Goal: Information Seeking & Learning: Find specific fact

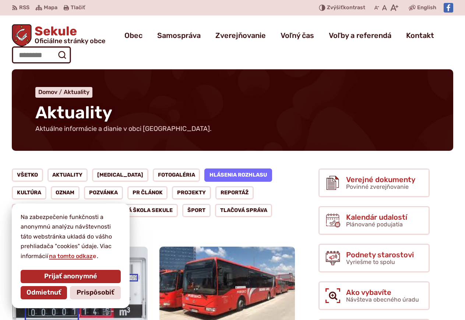
click at [205, 176] on link "Hlásenia rozhlasu" at bounding box center [238, 174] width 68 height 13
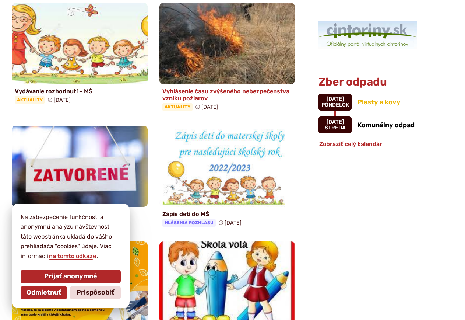
scroll to position [626, 0]
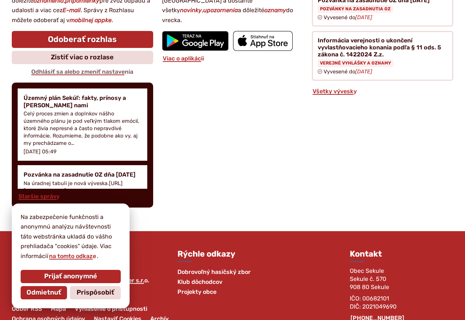
scroll to position [884, 0]
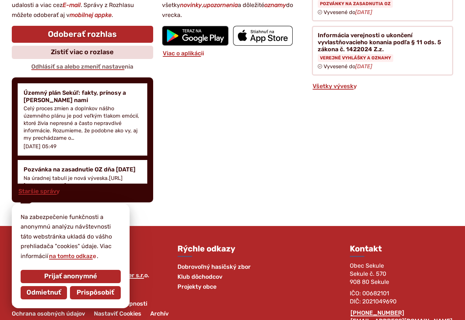
click at [97, 294] on span "Prispôsobiť" at bounding box center [96, 292] width 38 height 8
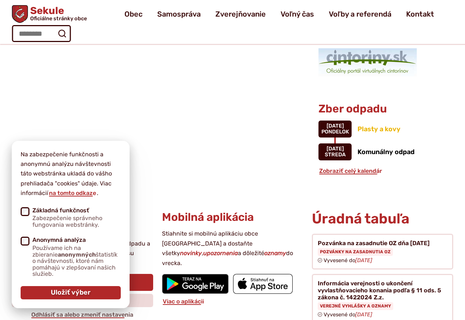
scroll to position [635, 0]
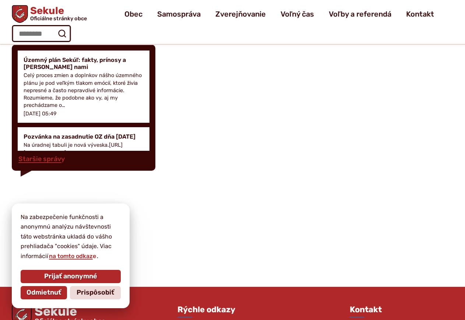
scroll to position [1370, 0]
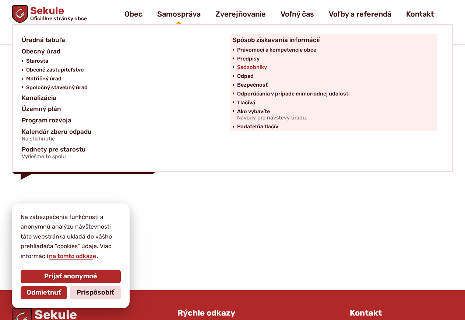
click at [262, 67] on span "Sadzobníky" at bounding box center [252, 67] width 30 height 9
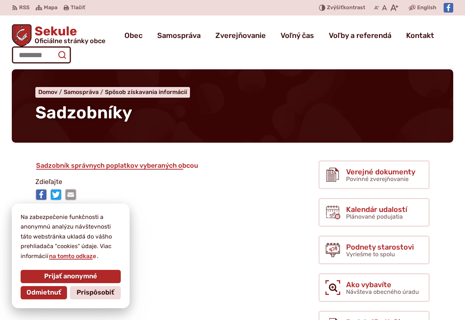
click at [59, 55] on icon "submit" at bounding box center [61, 54] width 9 height 9
type input "**********"
click at [55, 48] on button "Odoslať vyhľadávací formulár" at bounding box center [61, 54] width 13 height 13
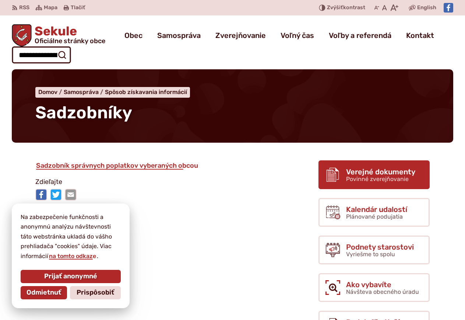
click at [369, 173] on span "Verejné dokumenty" at bounding box center [380, 172] width 69 height 8
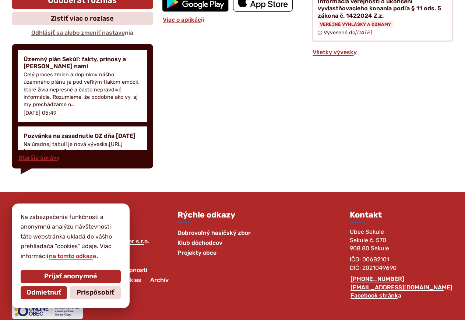
scroll to position [923, 0]
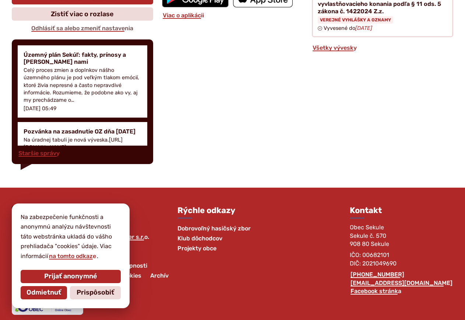
click at [51, 289] on span "Odmietnuť" at bounding box center [44, 292] width 35 height 8
